Goal: Obtain resource: Obtain resource

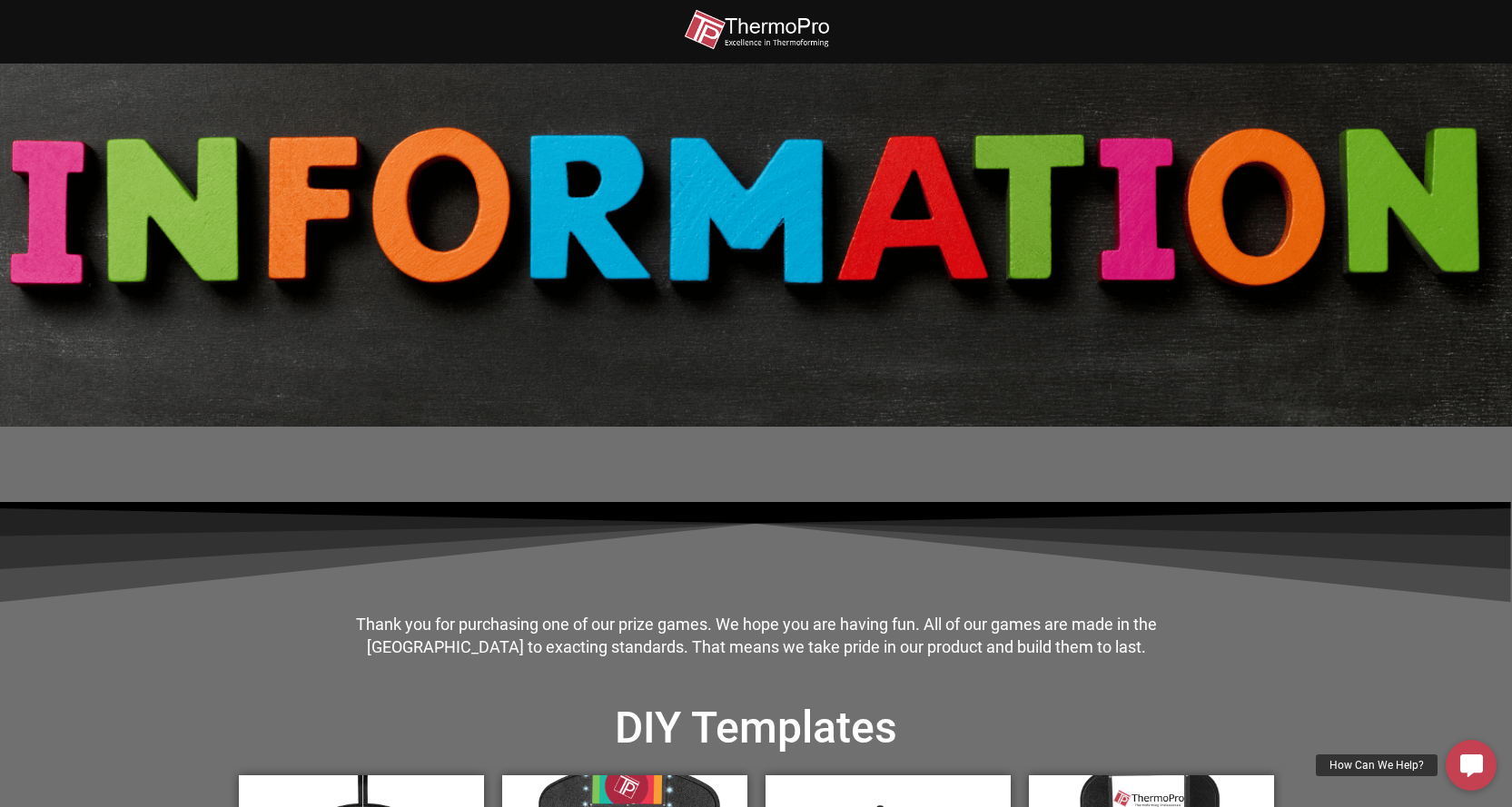
drag, startPoint x: 456, startPoint y: 2, endPoint x: 833, endPoint y: 388, distance: 539.6
click at [833, 388] on div at bounding box center [757, 245] width 1036 height 363
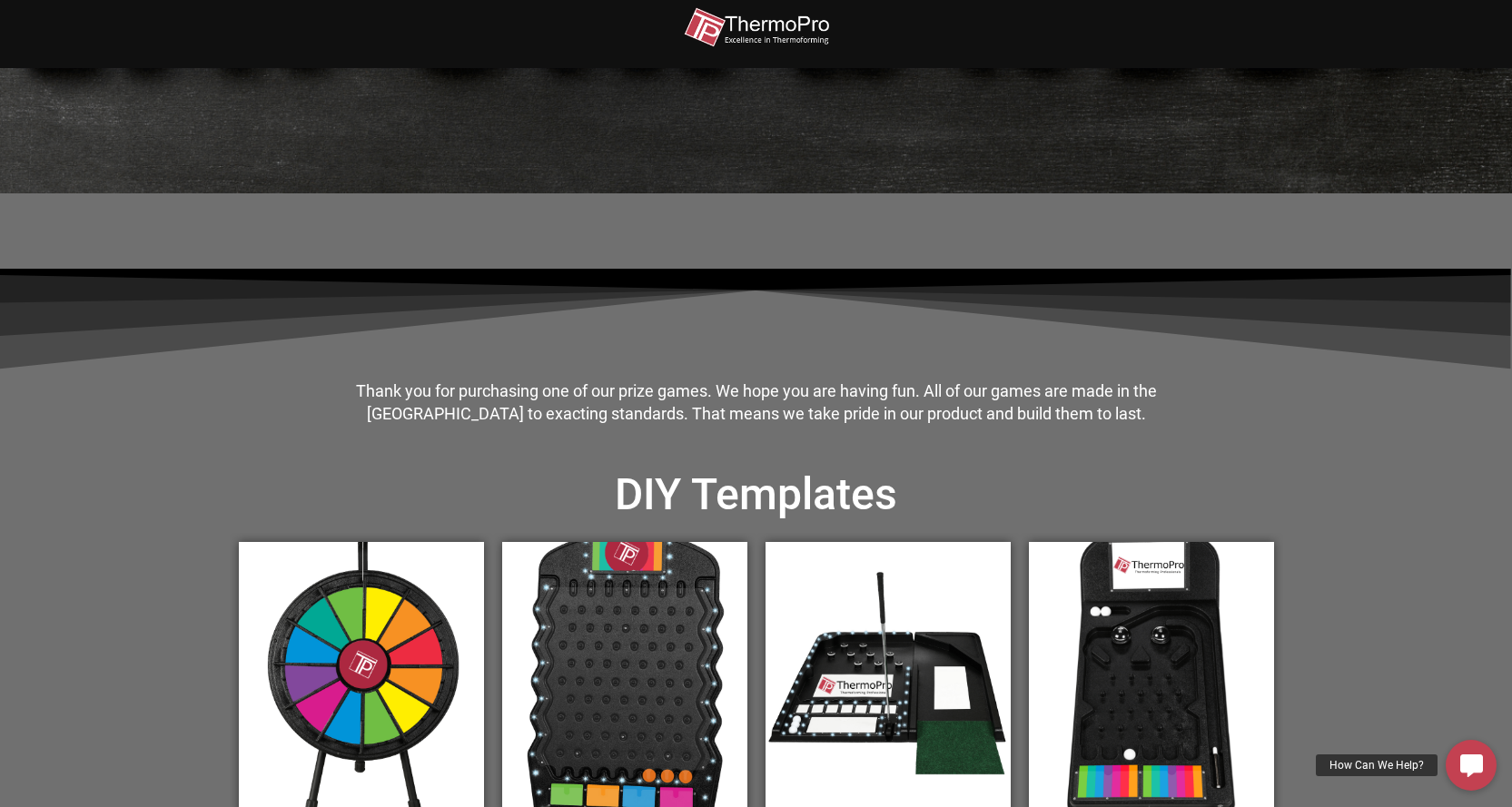
scroll to position [636, 0]
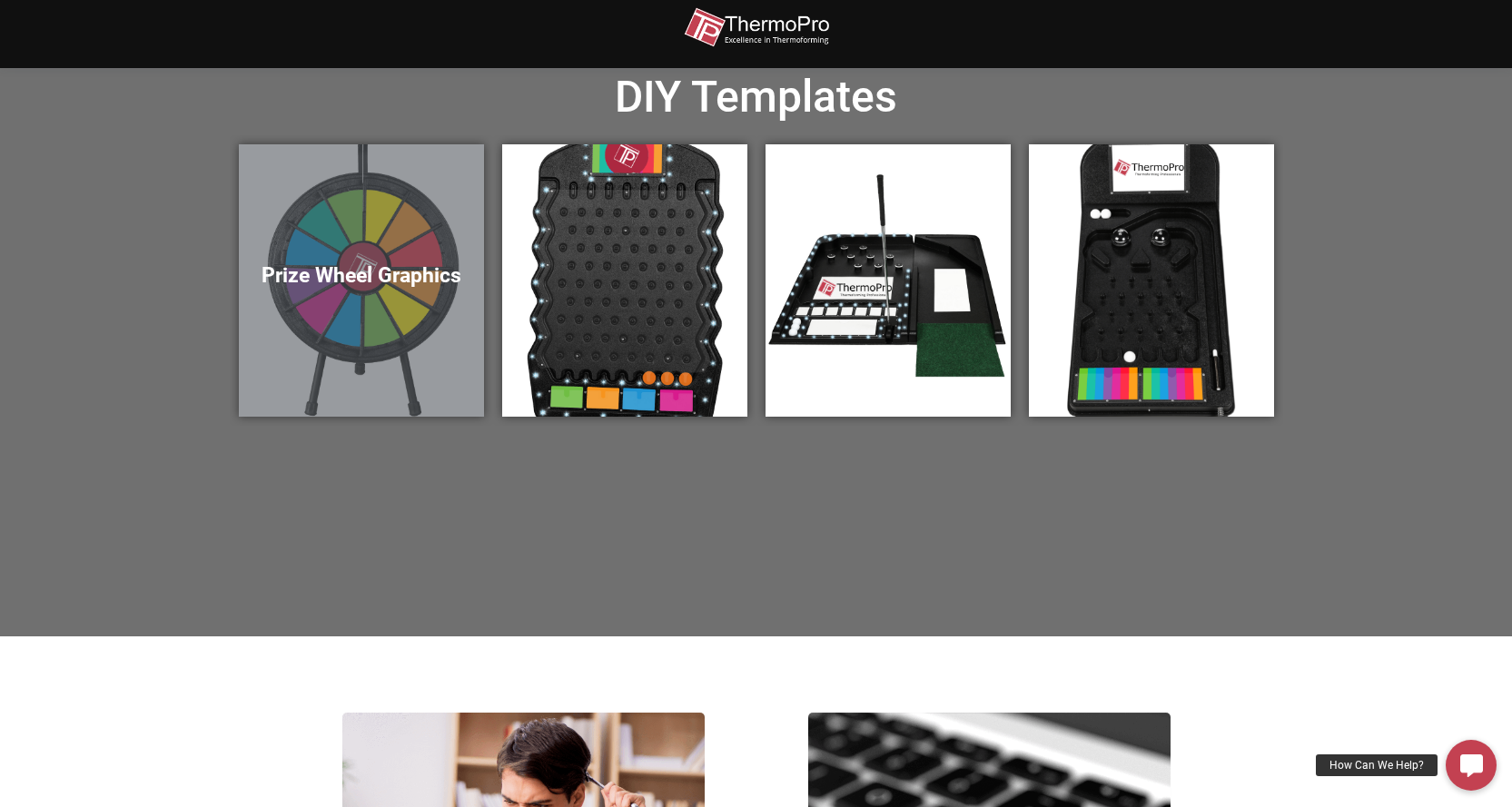
click at [407, 274] on h5 "Prize Wheel Graphics" at bounding box center [361, 276] width 209 height 26
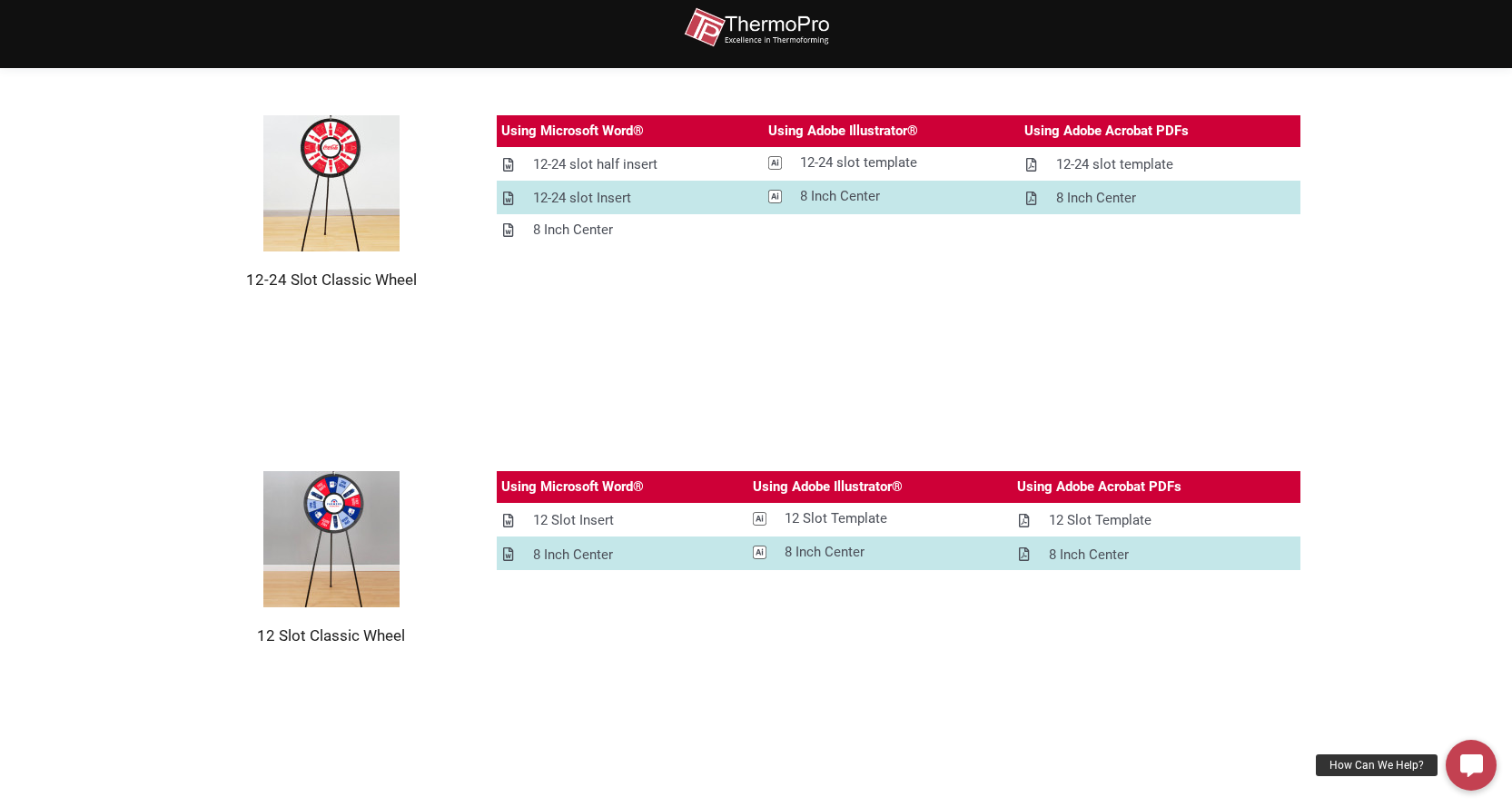
scroll to position [363, 0]
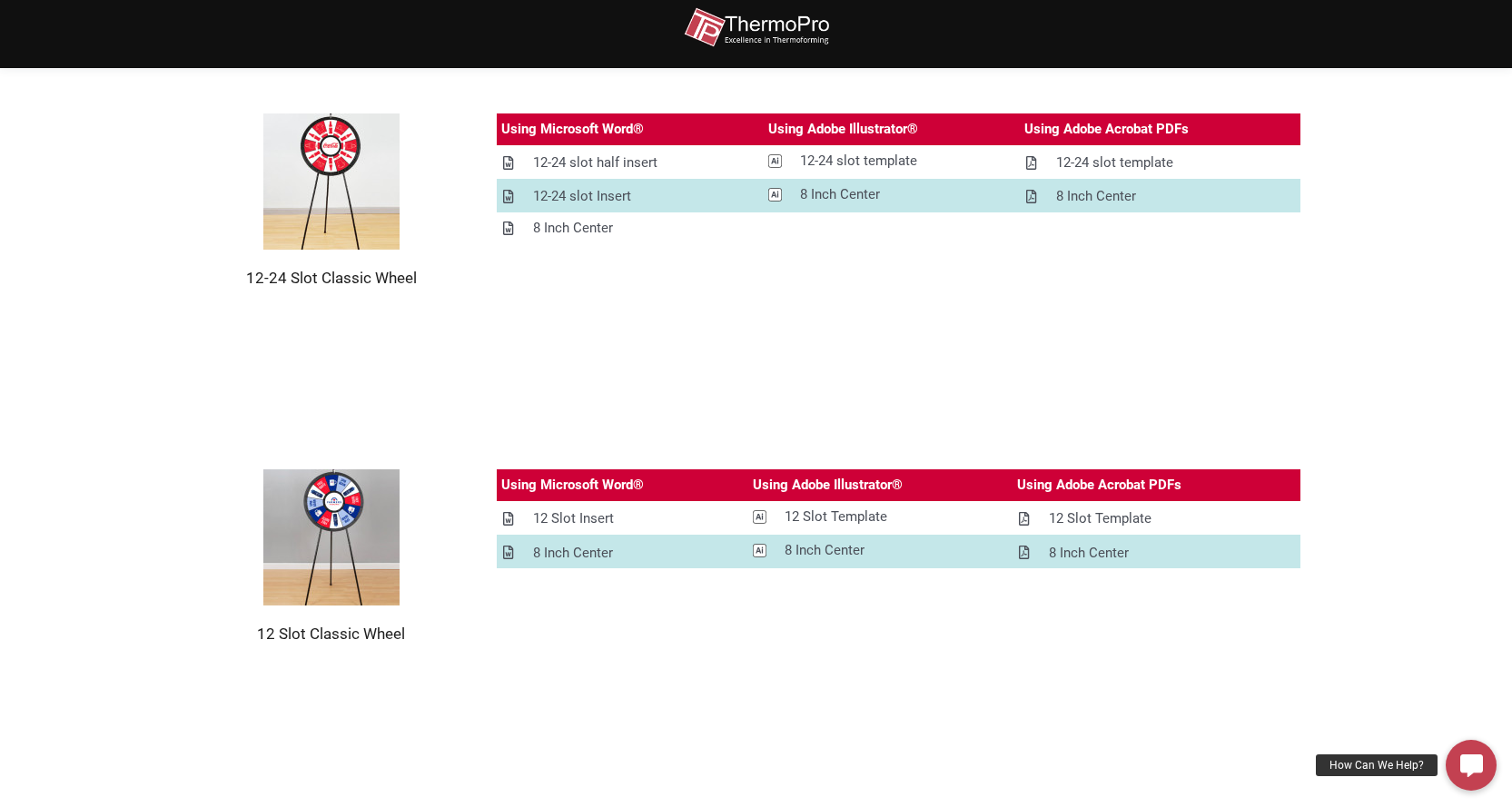
click at [331, 156] on img at bounding box center [332, 181] width 136 height 136
click at [345, 190] on img at bounding box center [332, 181] width 136 height 136
click at [341, 191] on img at bounding box center [332, 181] width 136 height 136
click at [280, 287] on h2 "12-24 Slot Classic Wheel" at bounding box center [332, 277] width 240 height 20
click at [452, 287] on div "Using Microsoft Word® Using Adobe Illustrator® Using Adobe Acrobat PDFs 12-24 s…" at bounding box center [877, 200] width 850 height 175
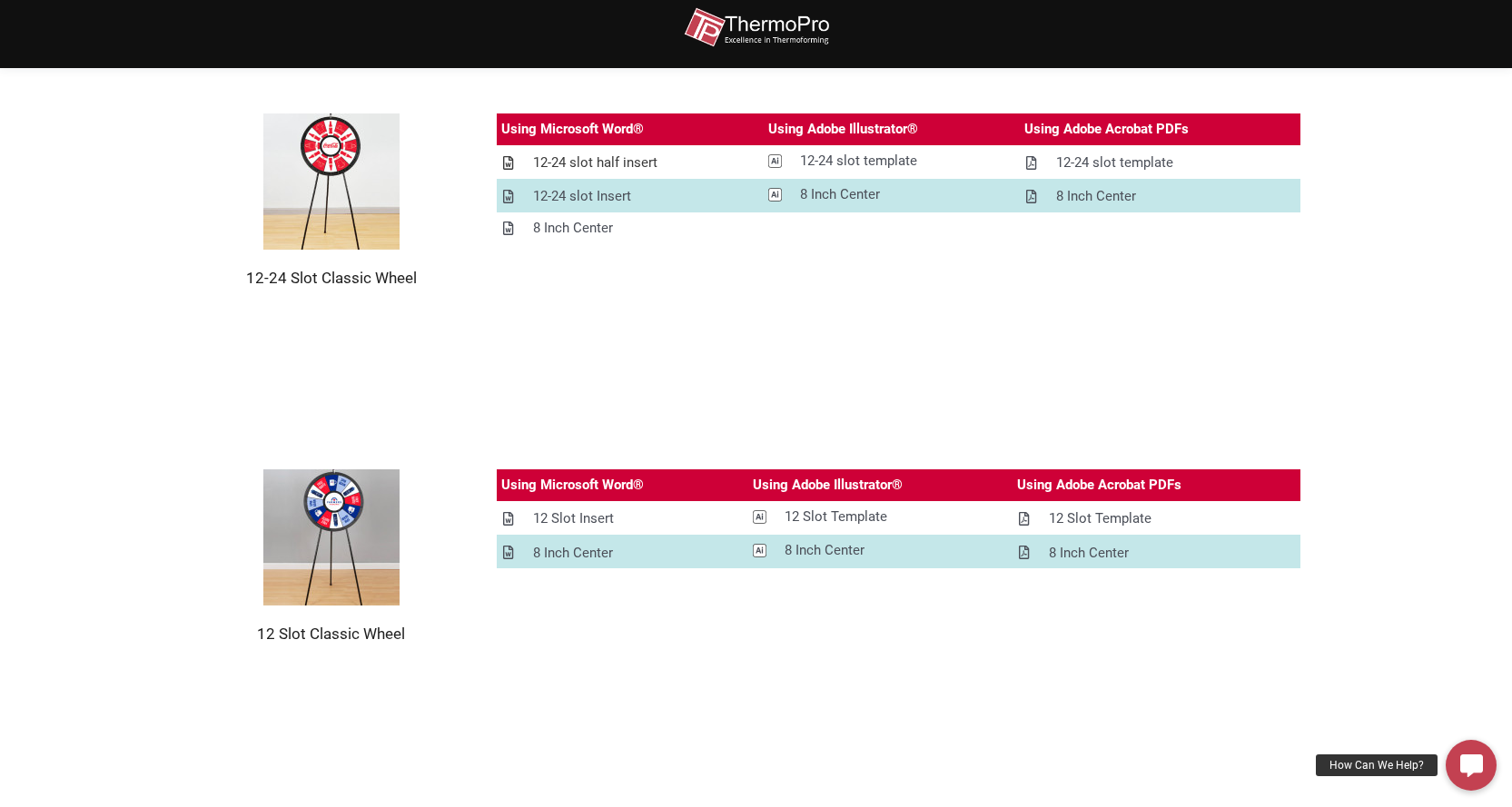
click at [583, 154] on div "12-24 slot half insert" at bounding box center [595, 163] width 125 height 23
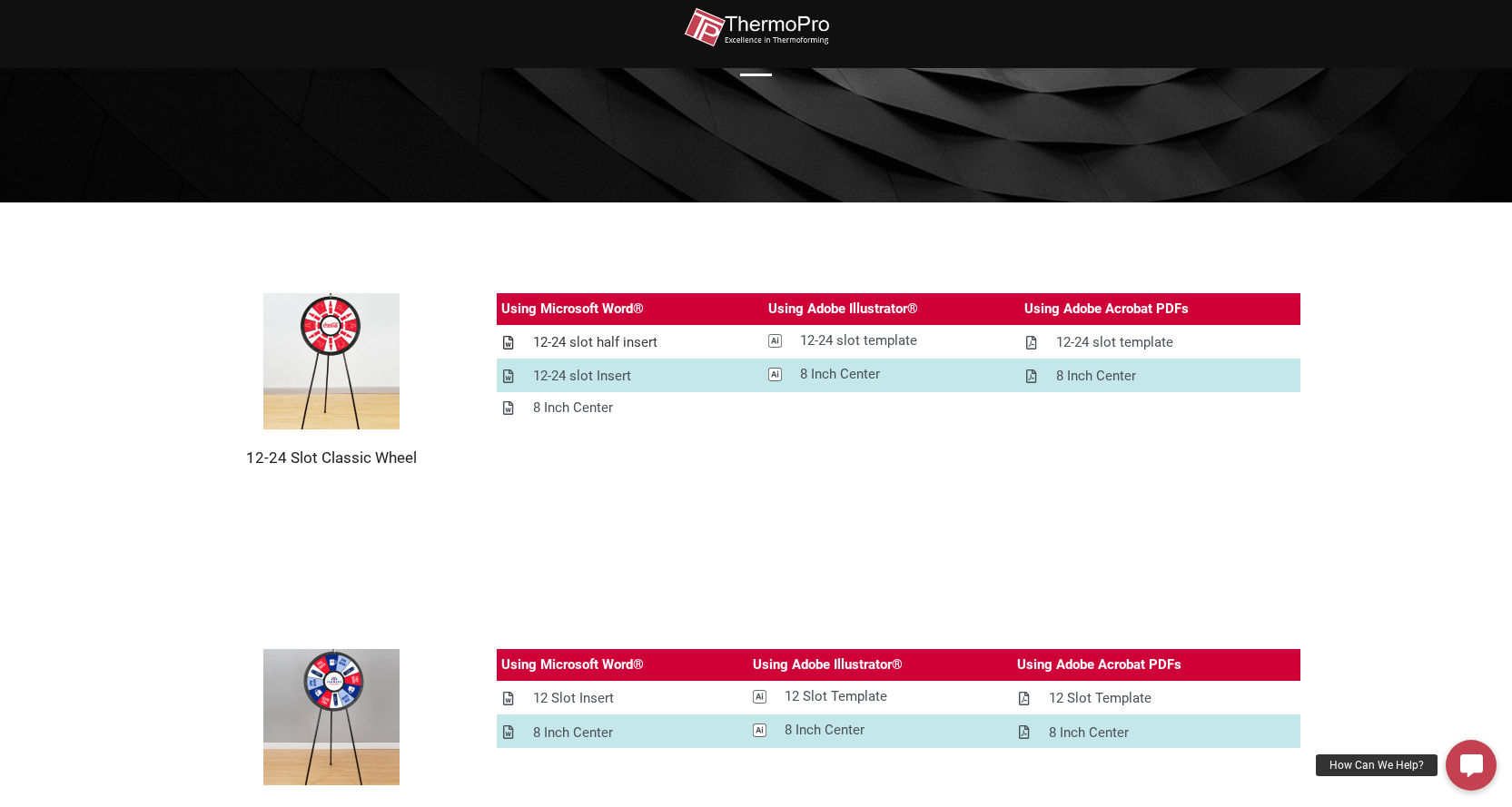
scroll to position [181, 0]
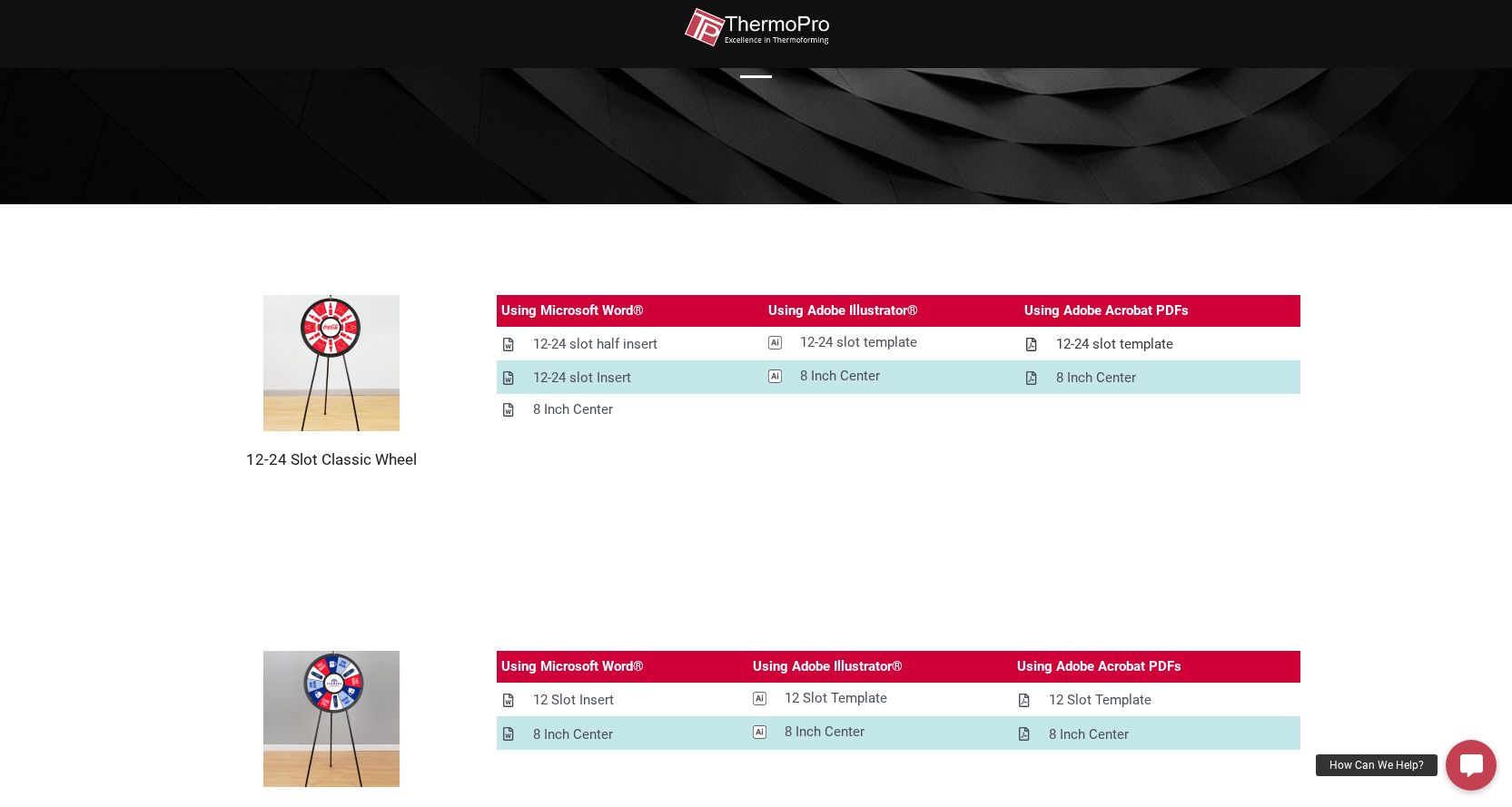
click at [1025, 342] on span at bounding box center [1031, 344] width 13 height 14
